Goal: Task Accomplishment & Management: Complete application form

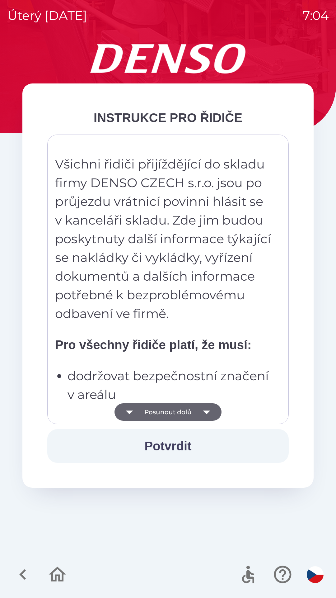
click at [208, 411] on icon "button" at bounding box center [206, 413] width 7 height 4
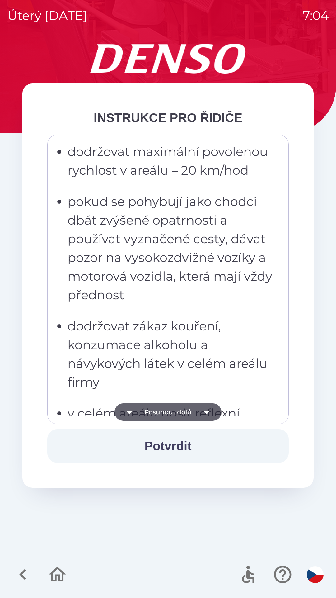
click at [210, 415] on icon "button" at bounding box center [206, 411] width 17 height 17
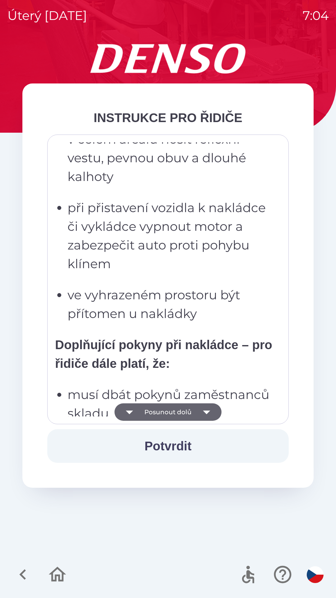
click at [179, 445] on button "Potvrdit" at bounding box center [168, 446] width 242 height 34
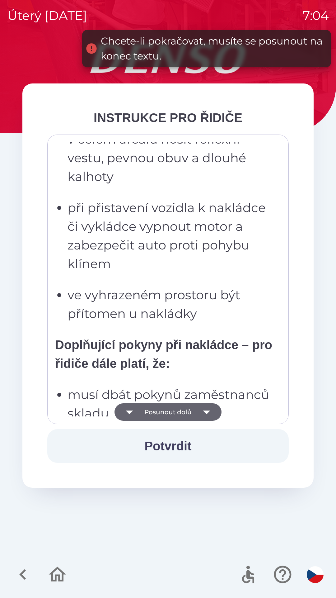
click at [209, 418] on icon "button" at bounding box center [206, 411] width 17 height 17
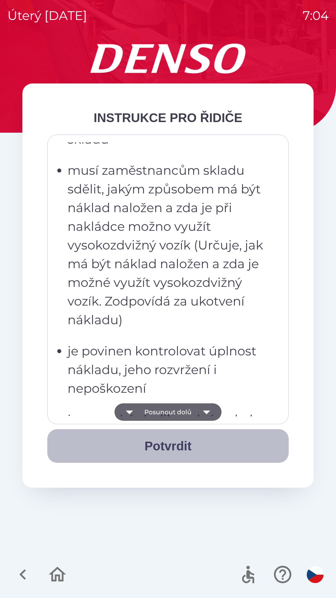
click at [174, 444] on button "Potvrdit" at bounding box center [168, 446] width 242 height 34
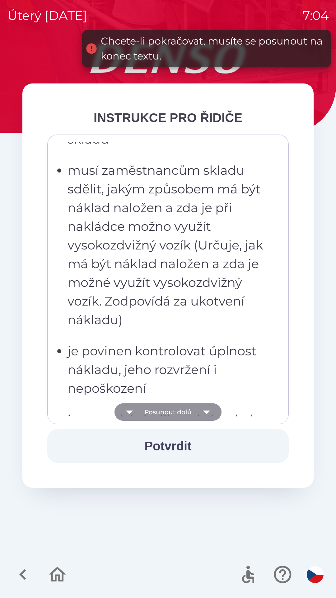
click at [209, 412] on icon "button" at bounding box center [206, 411] width 17 height 17
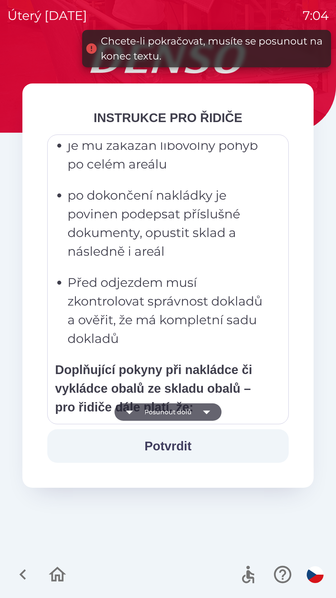
click at [209, 414] on icon "button" at bounding box center [206, 411] width 17 height 17
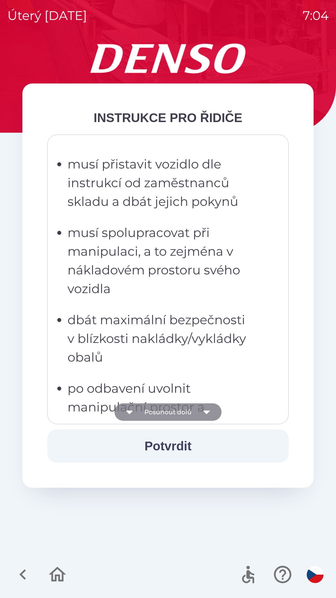
click at [210, 414] on icon "button" at bounding box center [206, 411] width 17 height 17
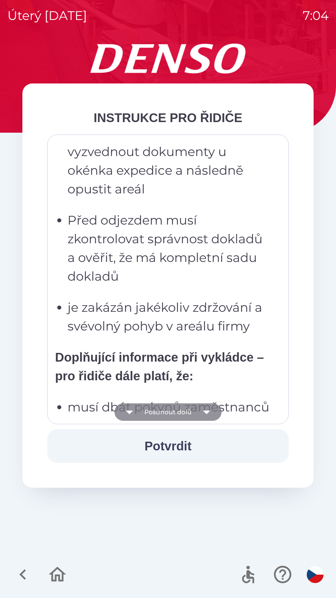
click at [210, 412] on icon "button" at bounding box center [206, 411] width 17 height 17
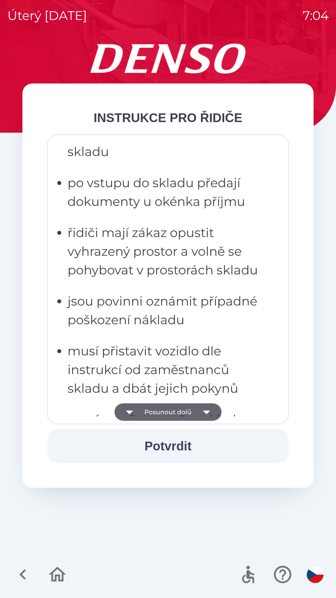
click at [173, 449] on button "Potvrdit" at bounding box center [168, 446] width 242 height 34
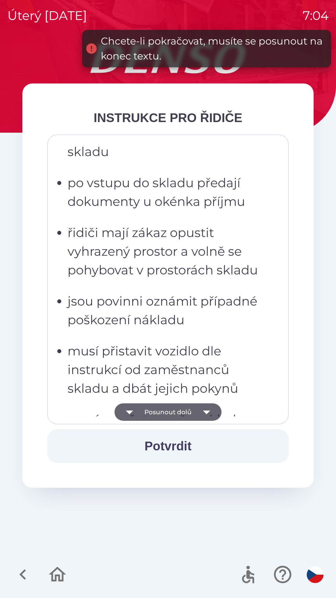
click at [204, 413] on icon "button" at bounding box center [206, 411] width 17 height 17
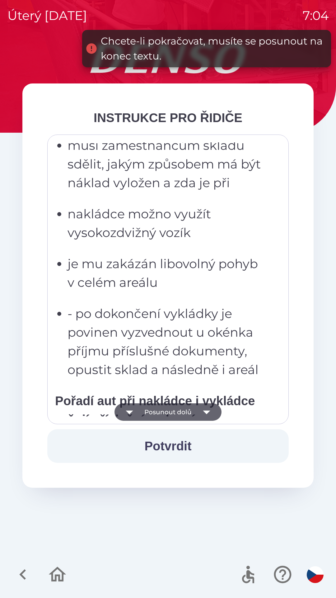
click at [177, 442] on button "Potvrdit" at bounding box center [168, 446] width 242 height 34
click at [210, 409] on icon "button" at bounding box center [206, 411] width 17 height 17
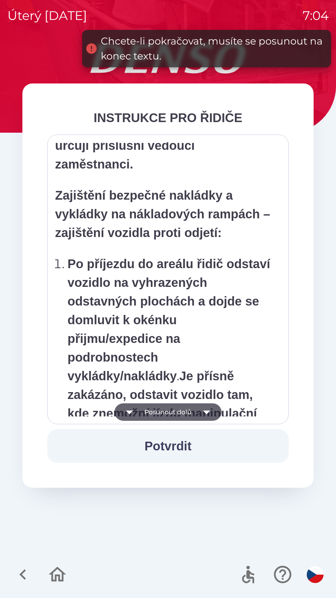
click at [209, 413] on icon "button" at bounding box center [206, 411] width 17 height 17
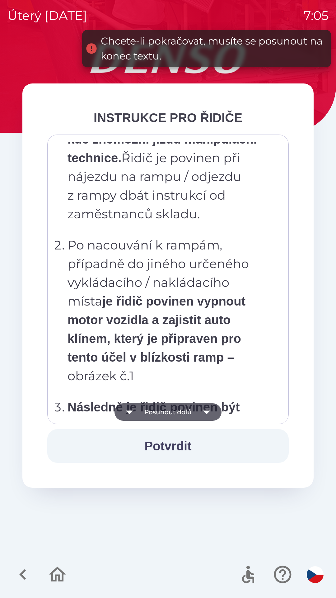
click at [208, 409] on icon "button" at bounding box center [206, 411] width 17 height 17
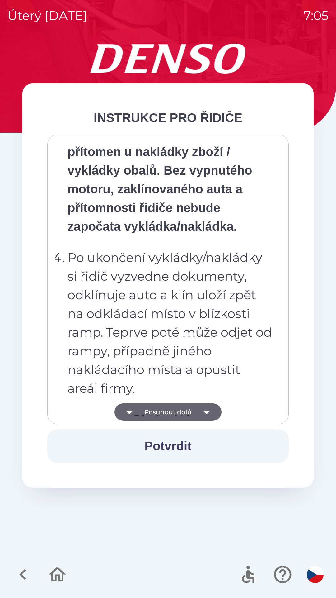
click at [208, 413] on icon "button" at bounding box center [206, 411] width 17 height 17
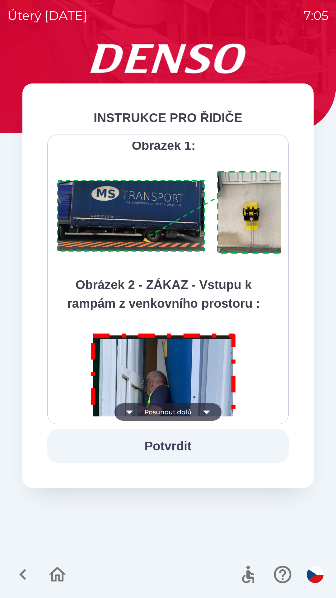
click at [210, 408] on icon "button" at bounding box center [206, 411] width 17 height 17
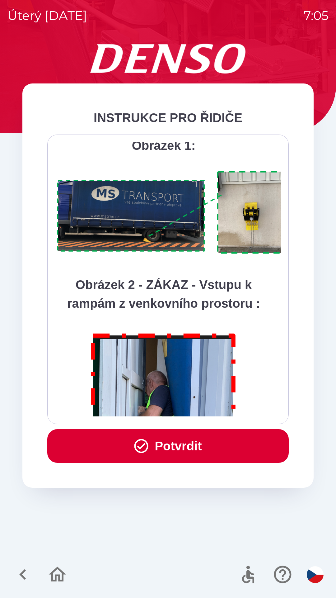
scroll to position [3501, 0]
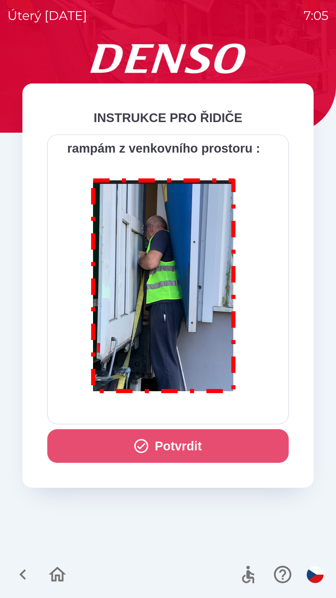
click at [180, 449] on button "Potvrdit" at bounding box center [168, 446] width 242 height 34
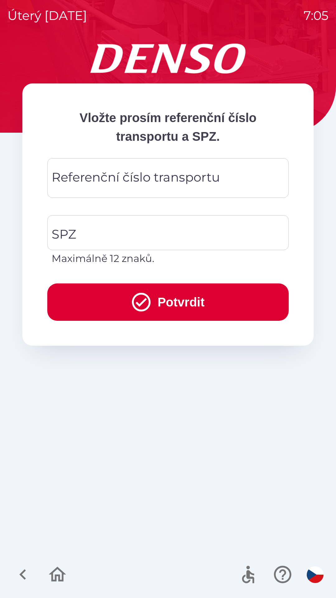
click at [169, 303] on button "Potvrdit" at bounding box center [168, 302] width 242 height 37
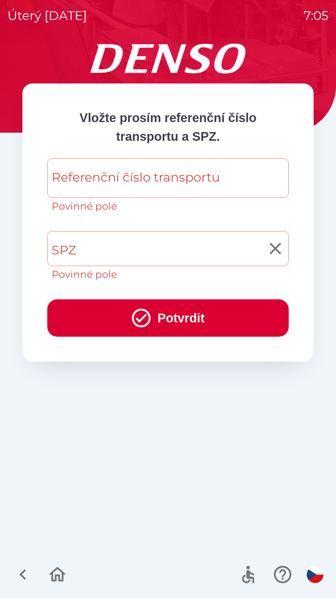
click at [117, 248] on input "SPZ" at bounding box center [163, 248] width 227 height 29
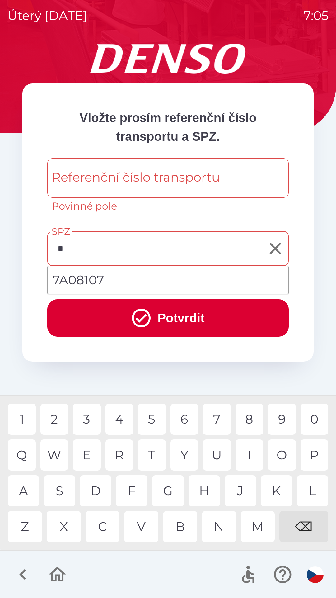
click at [216, 424] on div "7" at bounding box center [217, 419] width 28 height 31
click at [25, 418] on div "1" at bounding box center [22, 419] width 28 height 31
click at [312, 417] on div "0" at bounding box center [315, 419] width 28 height 31
click at [141, 317] on icon "submit" at bounding box center [141, 318] width 19 height 19
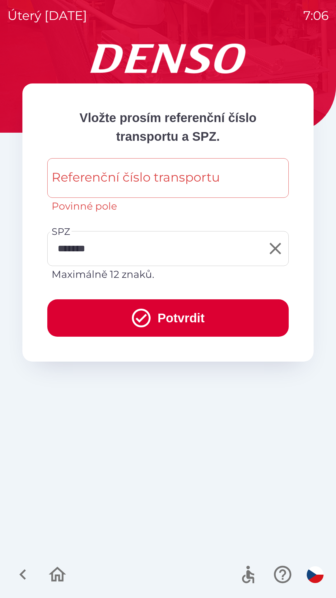
click at [147, 317] on icon "submit" at bounding box center [141, 318] width 19 height 19
click at [125, 245] on input "*******" at bounding box center [163, 248] width 227 height 29
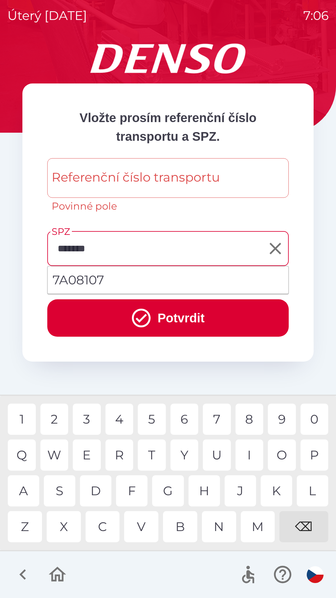
click at [142, 325] on icon "submit" at bounding box center [141, 318] width 19 height 19
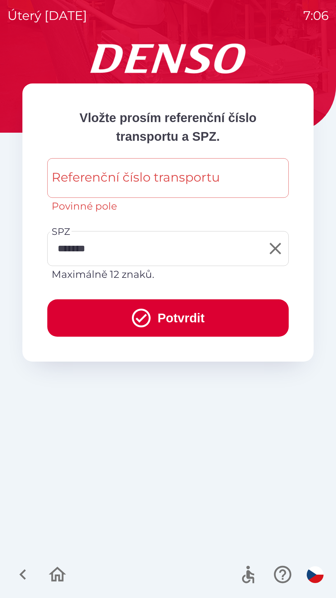
click at [120, 251] on input "*******" at bounding box center [163, 248] width 227 height 29
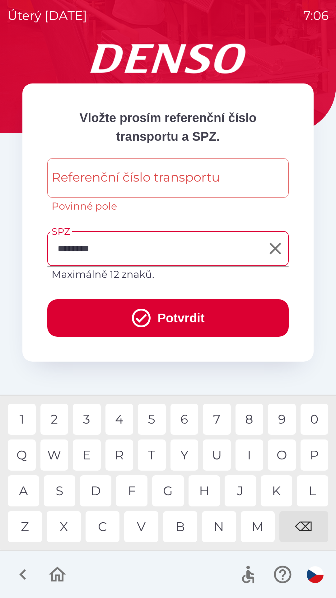
click at [22, 491] on div "A" at bounding box center [23, 490] width 31 height 31
click at [277, 492] on div "K" at bounding box center [276, 490] width 31 height 31
click at [103, 526] on div "C" at bounding box center [103, 526] width 34 height 31
click at [280, 452] on div "O" at bounding box center [282, 455] width 28 height 31
click at [314, 419] on div "0" at bounding box center [315, 419] width 28 height 31
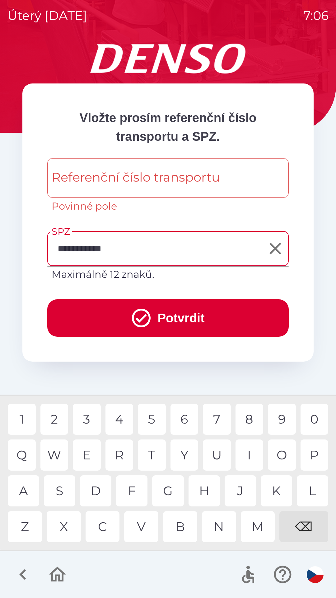
type input "**********"
click at [280, 419] on div "9" at bounding box center [282, 419] width 28 height 31
click at [185, 422] on div "6" at bounding box center [185, 419] width 28 height 31
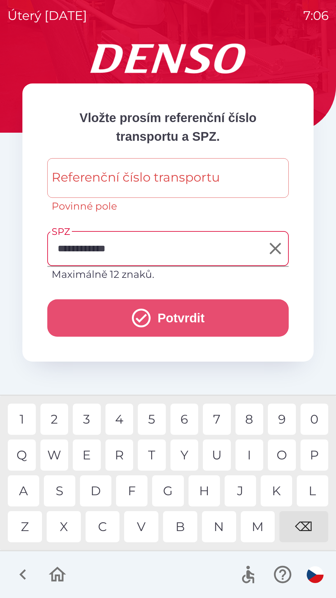
click at [141, 318] on icon "submit" at bounding box center [141, 318] width 19 height 19
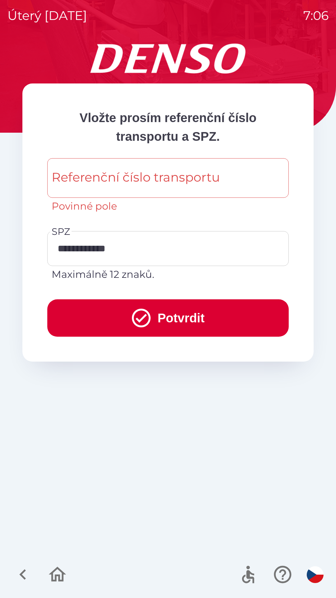
click at [224, 185] on input "Referenční číslo transportu" at bounding box center [168, 178] width 227 height 25
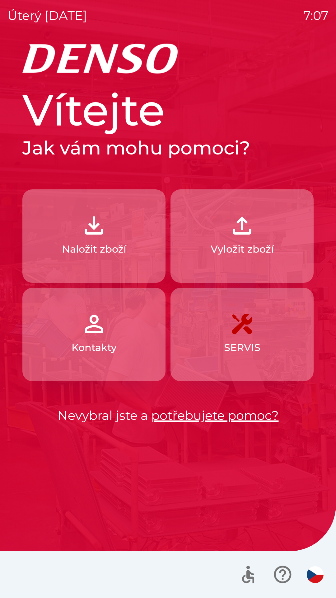
click at [245, 225] on img "button" at bounding box center [242, 225] width 27 height 27
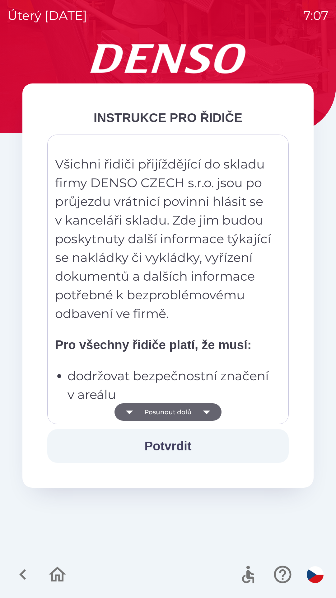
click at [210, 412] on icon "button" at bounding box center [206, 411] width 17 height 17
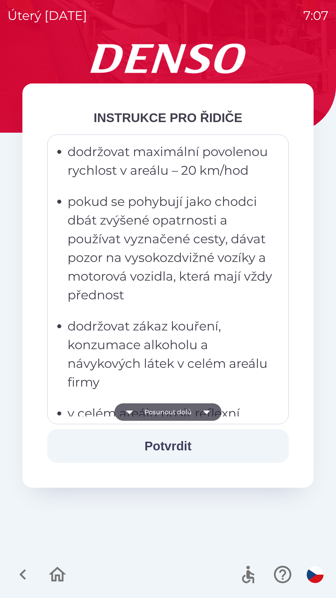
click at [205, 416] on icon "button" at bounding box center [206, 411] width 17 height 17
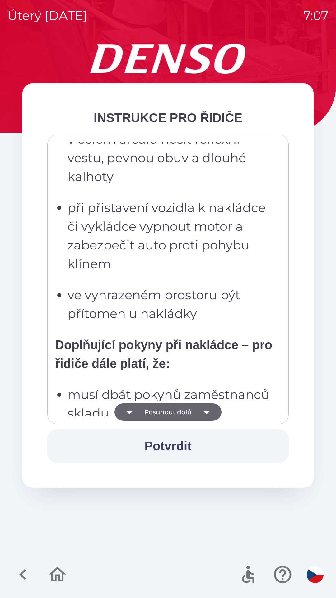
click at [209, 413] on icon "button" at bounding box center [206, 411] width 17 height 17
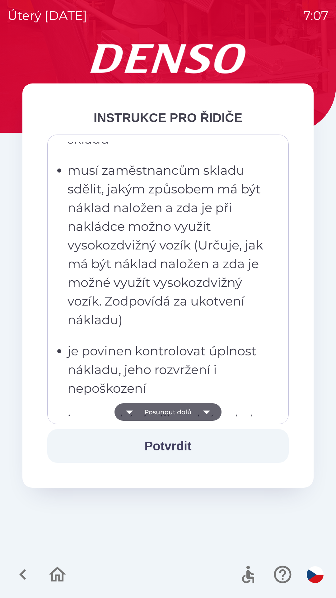
click at [208, 417] on icon "button" at bounding box center [206, 411] width 17 height 17
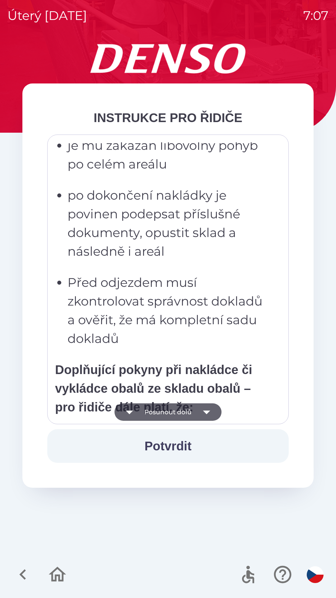
click at [212, 414] on icon "button" at bounding box center [206, 411] width 17 height 17
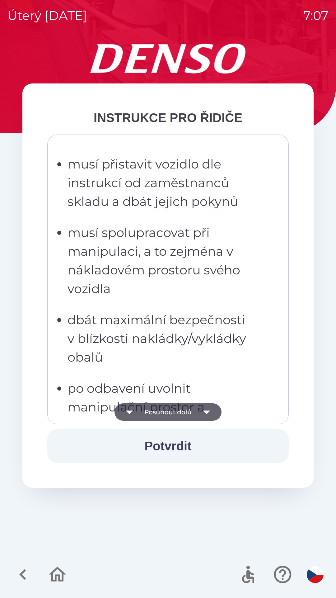
click at [206, 418] on icon "button" at bounding box center [206, 411] width 17 height 17
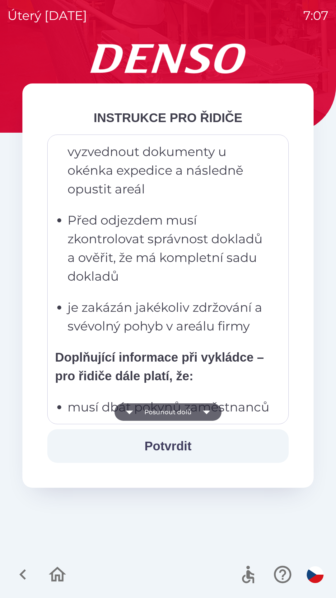
click at [207, 412] on icon "button" at bounding box center [206, 413] width 7 height 4
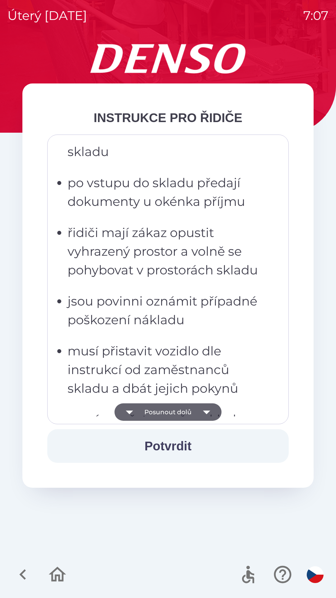
click at [208, 417] on icon "button" at bounding box center [206, 411] width 17 height 17
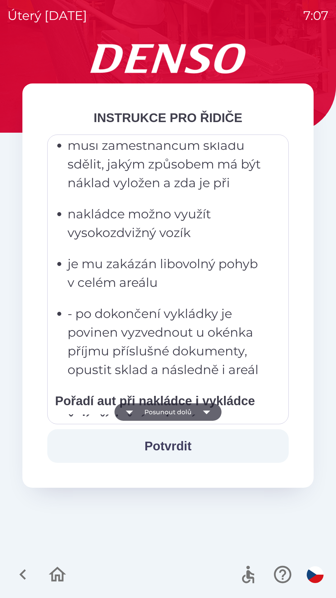
click at [207, 417] on icon "button" at bounding box center [206, 411] width 17 height 17
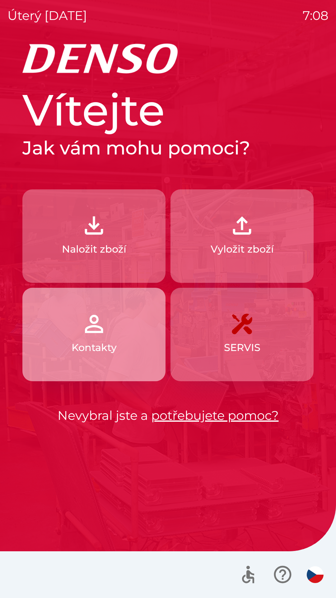
click at [107, 331] on img "button" at bounding box center [93, 323] width 27 height 27
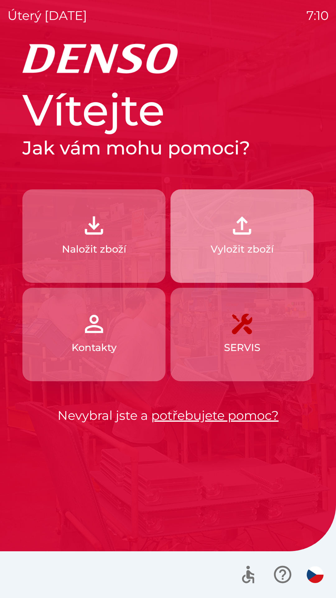
click at [242, 231] on img "button" at bounding box center [242, 225] width 27 height 27
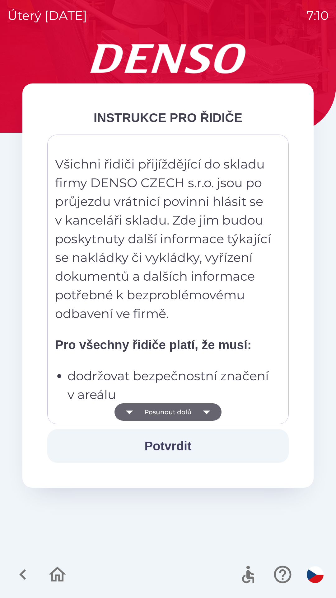
click at [212, 412] on icon "button" at bounding box center [206, 411] width 17 height 17
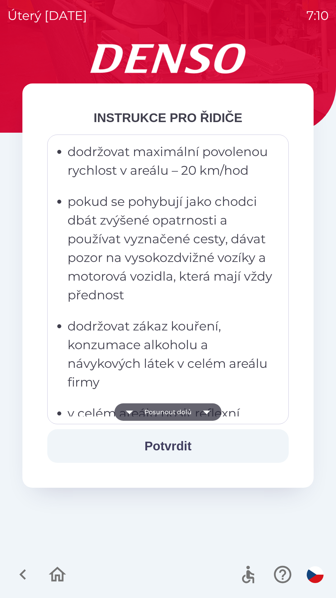
click at [209, 417] on icon "button" at bounding box center [206, 411] width 17 height 17
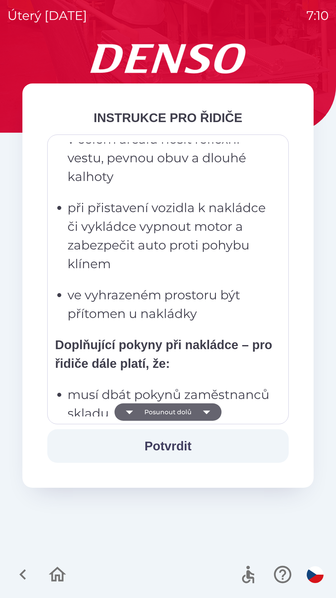
click at [212, 415] on icon "button" at bounding box center [206, 411] width 17 height 17
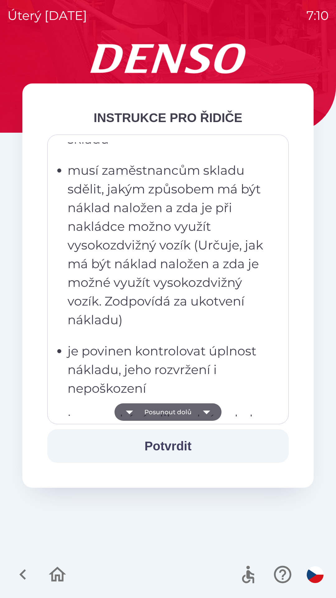
click at [211, 417] on icon "button" at bounding box center [206, 411] width 17 height 17
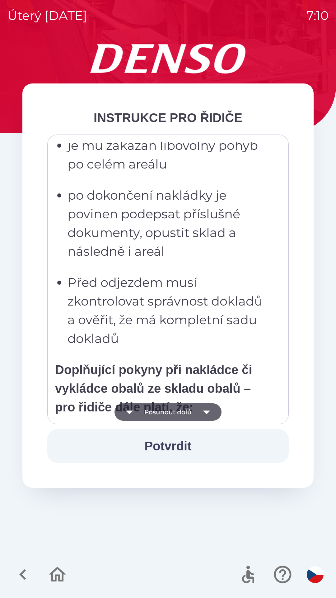
click at [210, 412] on icon "button" at bounding box center [206, 411] width 17 height 17
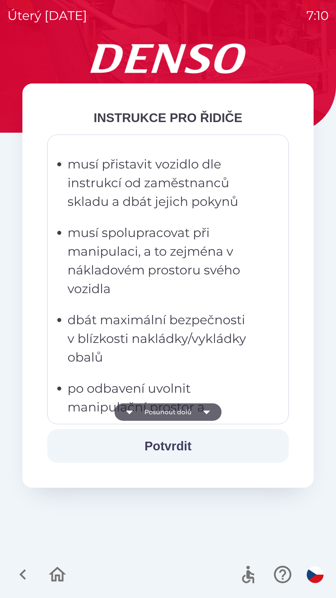
click at [208, 416] on icon "button" at bounding box center [206, 411] width 17 height 17
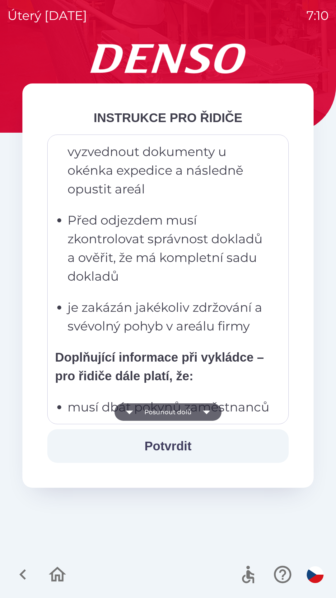
click at [211, 414] on icon "button" at bounding box center [206, 411] width 17 height 17
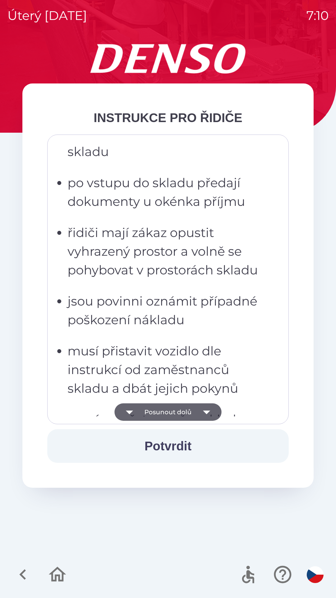
click at [212, 417] on icon "button" at bounding box center [206, 411] width 17 height 17
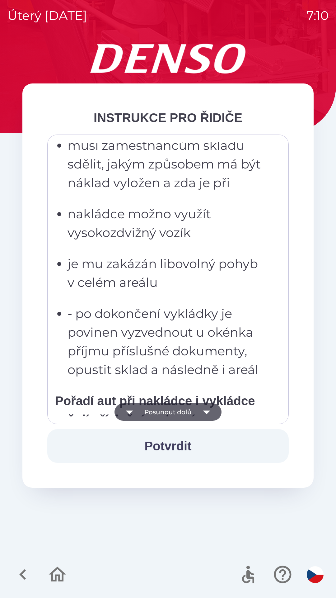
click at [211, 412] on icon "button" at bounding box center [206, 411] width 17 height 17
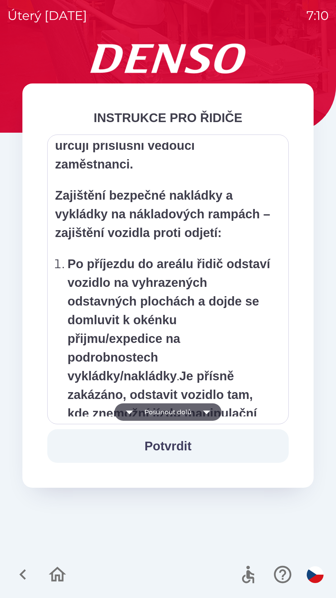
click at [209, 412] on icon "button" at bounding box center [206, 413] width 7 height 4
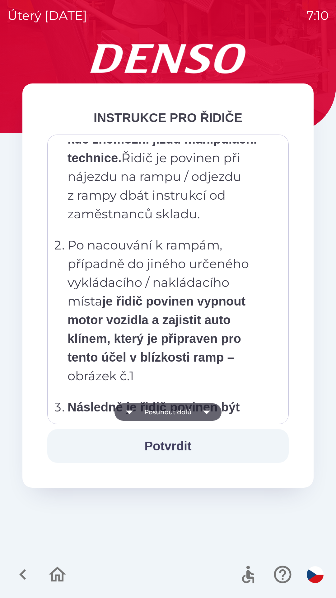
click at [209, 414] on icon "button" at bounding box center [206, 411] width 17 height 17
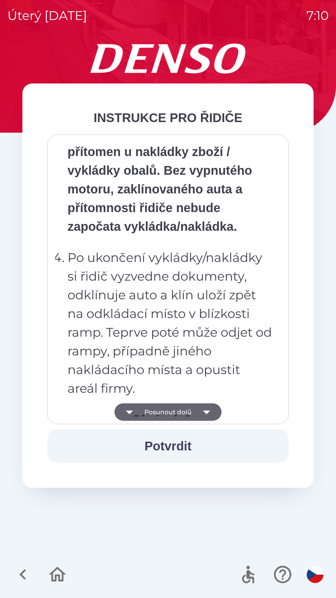
click at [209, 413] on icon "button" at bounding box center [206, 411] width 17 height 17
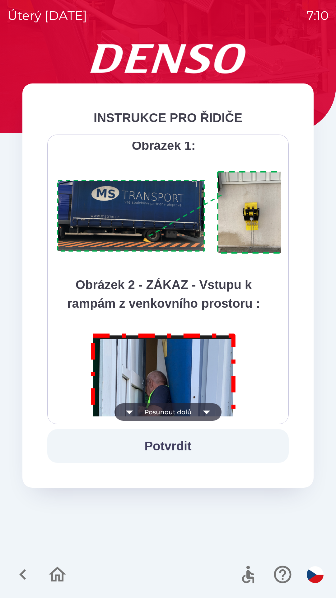
click at [211, 412] on icon "button" at bounding box center [206, 411] width 17 height 17
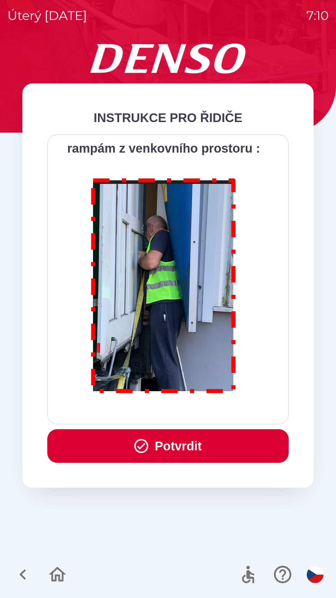
click at [207, 415] on div "Všichni řidiči přijíždějící do skladu firmy DENSO CZECH s.r.o. jsou po průjezdu…" at bounding box center [168, 279] width 226 height 274
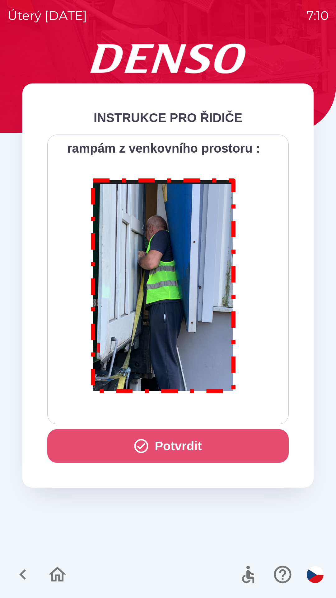
click at [150, 444] on button "Potvrdit" at bounding box center [168, 446] width 242 height 34
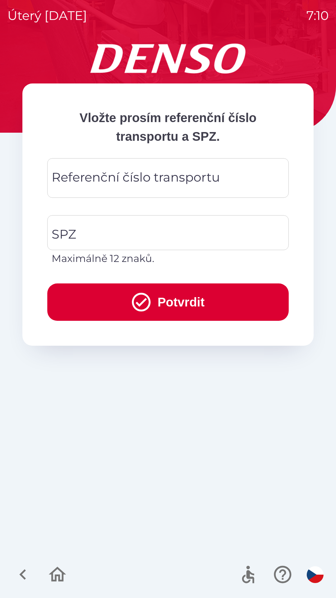
click at [143, 300] on icon "submit" at bounding box center [141, 302] width 19 height 19
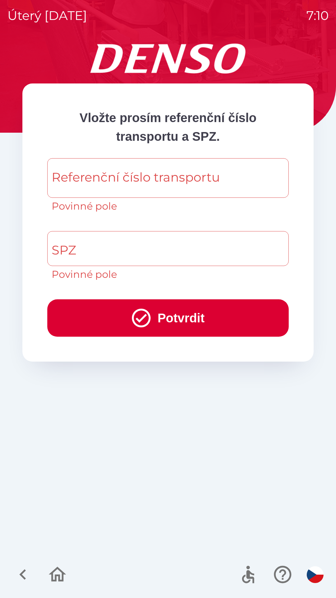
click at [238, 180] on input "Referenční číslo transportu" at bounding box center [168, 178] width 227 height 25
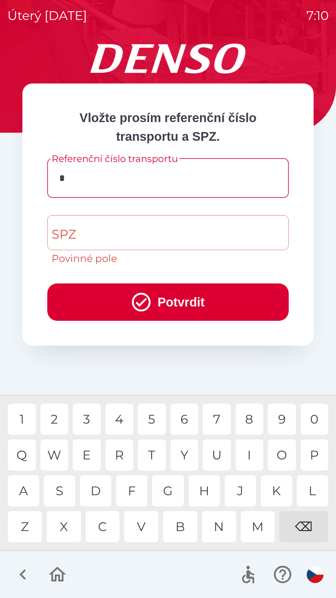
click at [184, 528] on div "B" at bounding box center [180, 526] width 34 height 31
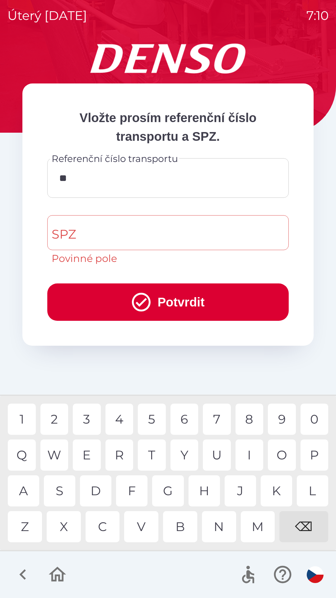
click at [91, 453] on div "E" at bounding box center [87, 455] width 28 height 31
click at [27, 495] on div "A" at bounding box center [23, 490] width 31 height 31
click at [217, 455] on div "U" at bounding box center [217, 455] width 28 height 31
click at [122, 422] on div "4" at bounding box center [120, 419] width 28 height 31
click at [59, 424] on div "2" at bounding box center [55, 419] width 28 height 31
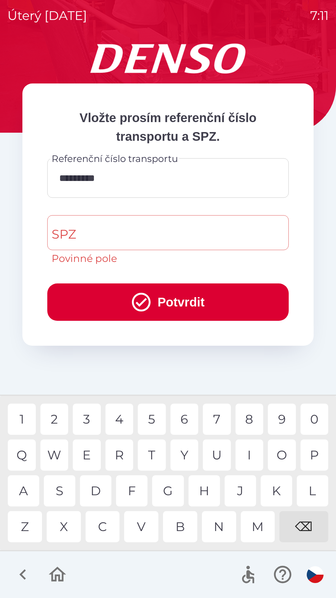
click at [252, 421] on div "8" at bounding box center [250, 419] width 28 height 31
type input "**********"
click at [314, 422] on div "0" at bounding box center [315, 419] width 28 height 31
click at [107, 232] on input "SPZ" at bounding box center [163, 232] width 227 height 29
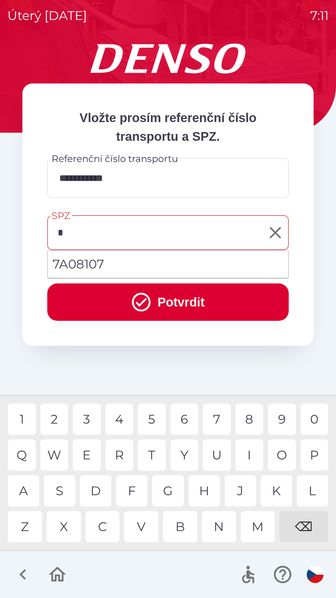
click at [303, 528] on div "⌫" at bounding box center [304, 526] width 49 height 31
click at [279, 456] on div "O" at bounding box center [282, 455] width 28 height 31
click at [23, 422] on div "1" at bounding box center [22, 419] width 28 height 31
click at [314, 415] on div "0" at bounding box center [315, 419] width 28 height 31
type input "*******"
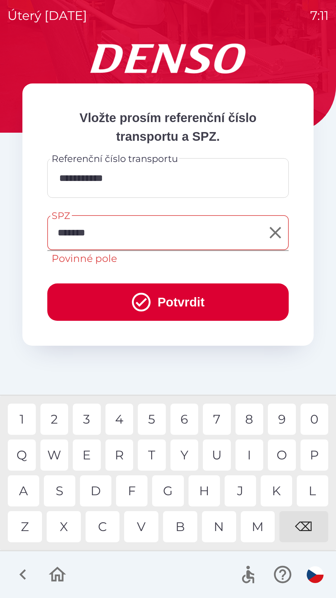
click at [217, 419] on div "7" at bounding box center [217, 419] width 28 height 31
click at [141, 302] on icon "submit" at bounding box center [141, 302] width 19 height 19
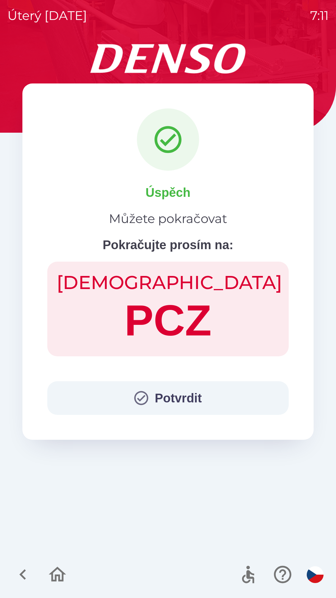
click at [148, 399] on button "Potvrdit" at bounding box center [168, 398] width 242 height 34
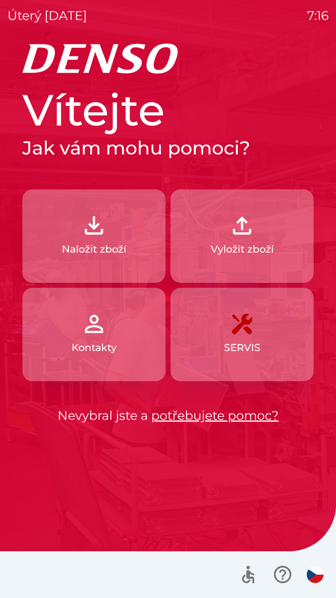
click at [102, 237] on img "button" at bounding box center [93, 225] width 27 height 27
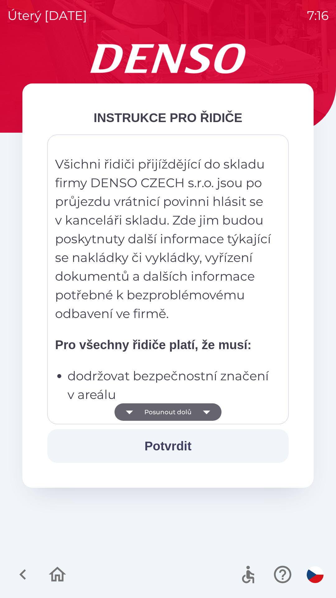
click at [178, 411] on button "Posunout dolů" at bounding box center [168, 411] width 107 height 17
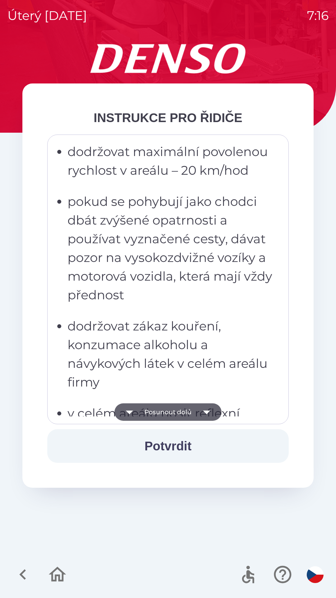
click at [177, 415] on button "Posunout dolů" at bounding box center [168, 411] width 107 height 17
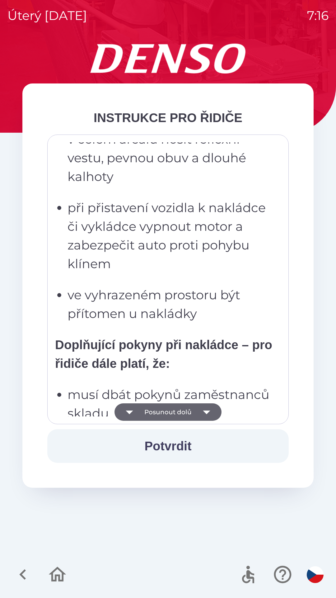
click at [181, 412] on button "Posunout dolů" at bounding box center [168, 411] width 107 height 17
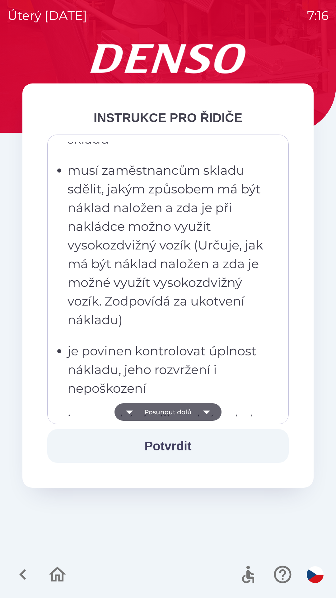
click at [181, 414] on button "Posunout dolů" at bounding box center [168, 411] width 107 height 17
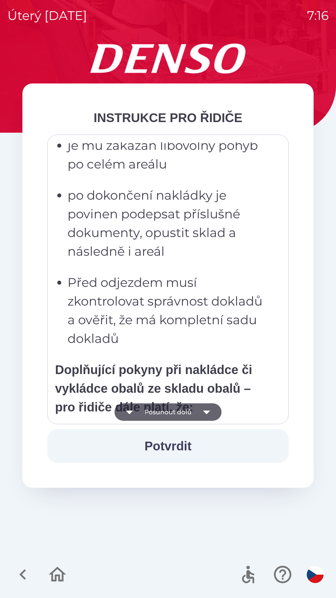
click at [182, 415] on button "Posunout dolů" at bounding box center [168, 411] width 107 height 17
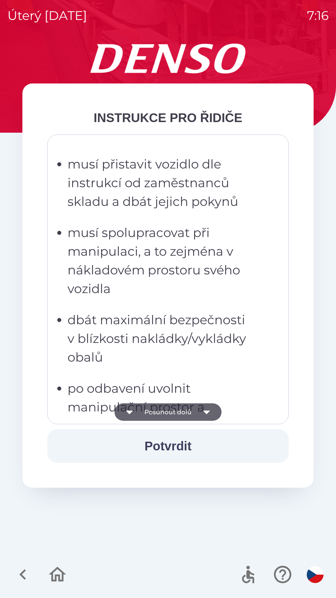
click at [183, 413] on button "Posunout dolů" at bounding box center [168, 411] width 107 height 17
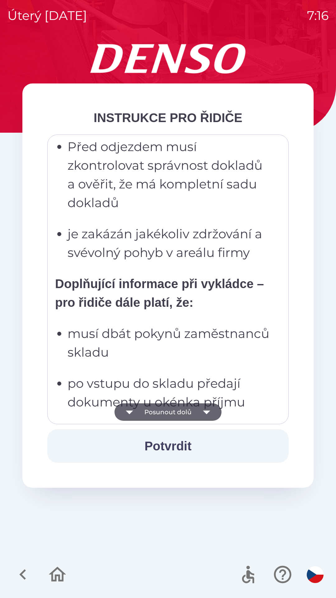
click at [180, 413] on button "Posunout dolů" at bounding box center [168, 411] width 107 height 17
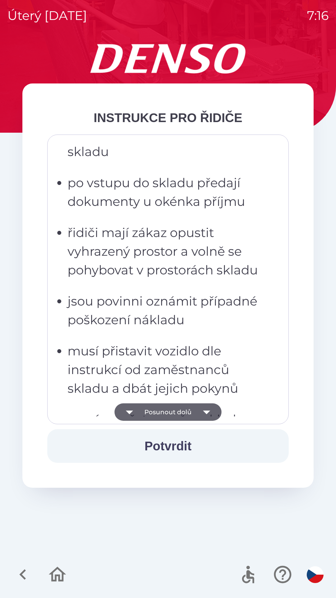
click at [178, 413] on button "Posunout dolů" at bounding box center [168, 411] width 107 height 17
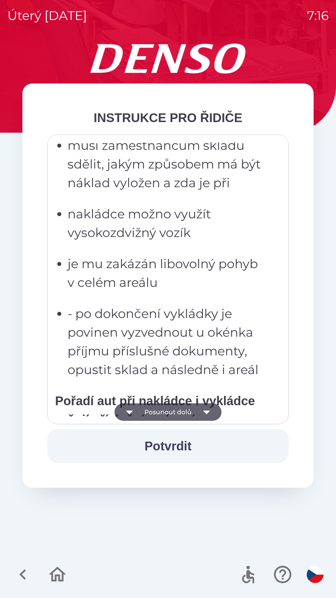
click at [178, 411] on button "Posunout dolů" at bounding box center [168, 411] width 107 height 17
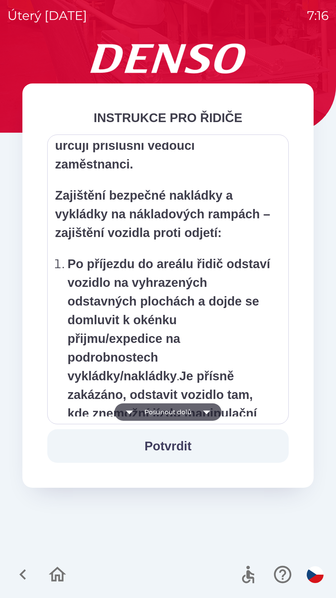
click at [174, 412] on button "Posunout dolů" at bounding box center [168, 411] width 107 height 17
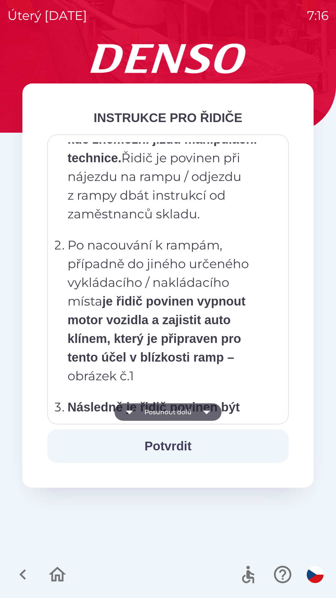
click at [173, 412] on button "Posunout dolů" at bounding box center [168, 411] width 107 height 17
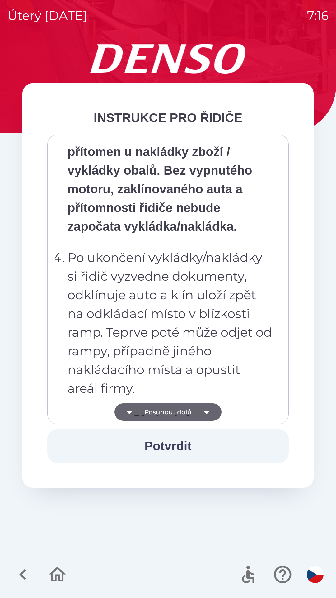
click at [169, 409] on button "Posunout dolů" at bounding box center [168, 411] width 107 height 17
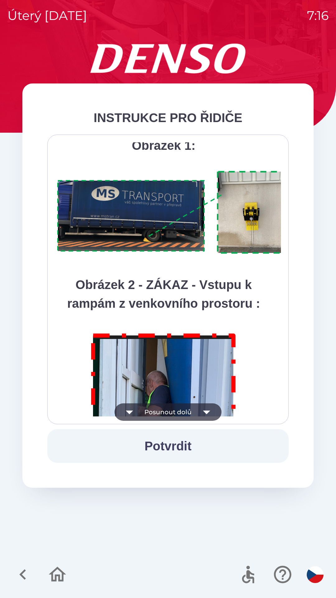
click at [172, 410] on button "Posunout dolů" at bounding box center [168, 411] width 107 height 17
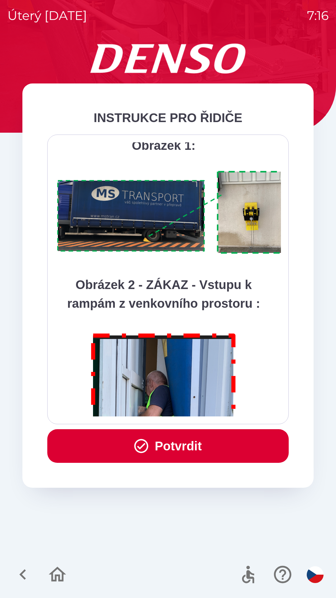
scroll to position [3501, 0]
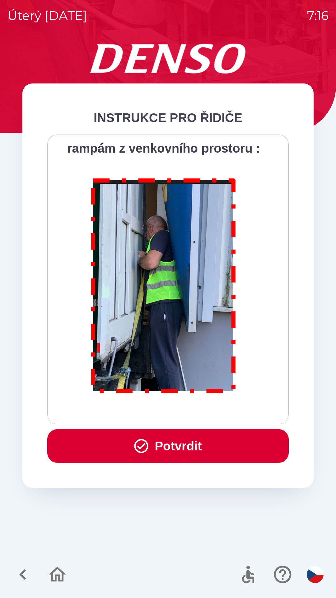
click at [185, 438] on button "Potvrdit" at bounding box center [168, 446] width 242 height 34
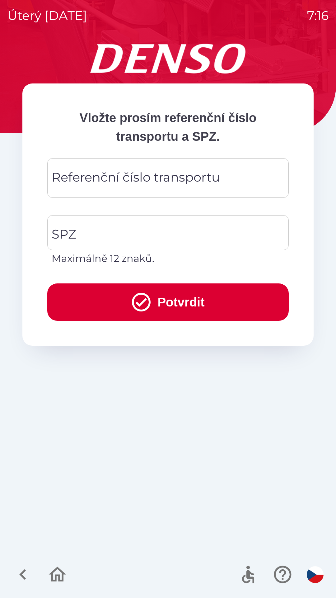
click at [106, 176] on div "Referenční číslo transportu Referenční číslo transportu" at bounding box center [168, 178] width 242 height 40
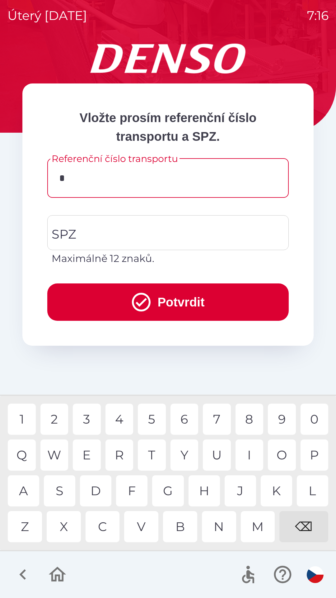
click at [107, 530] on div "C" at bounding box center [103, 526] width 34 height 31
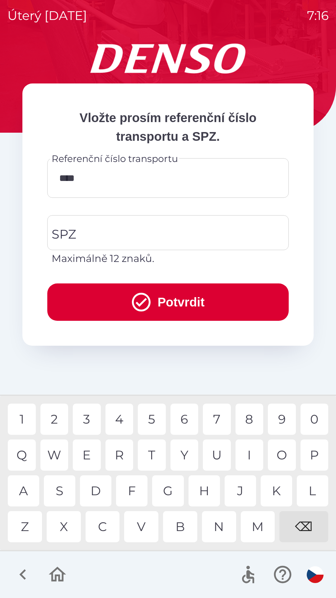
click at [91, 418] on div "3" at bounding box center [87, 419] width 28 height 31
click at [312, 417] on div "0" at bounding box center [315, 419] width 28 height 31
click at [56, 454] on div "W" at bounding box center [55, 455] width 28 height 31
type input "*********"
click at [126, 229] on input "SPZ" at bounding box center [163, 232] width 227 height 29
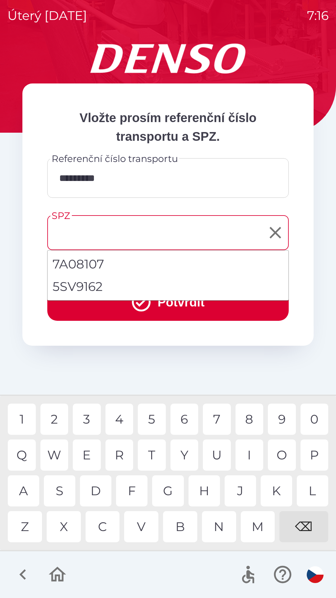
click at [121, 282] on li "5SV9162" at bounding box center [168, 286] width 241 height 22
type input "*******"
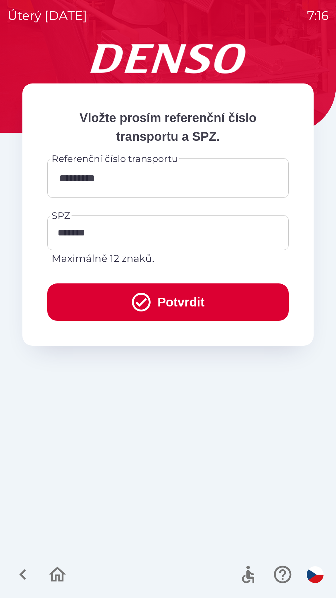
click at [146, 301] on icon "submit" at bounding box center [141, 302] width 22 height 22
